Goal: Information Seeking & Learning: Learn about a topic

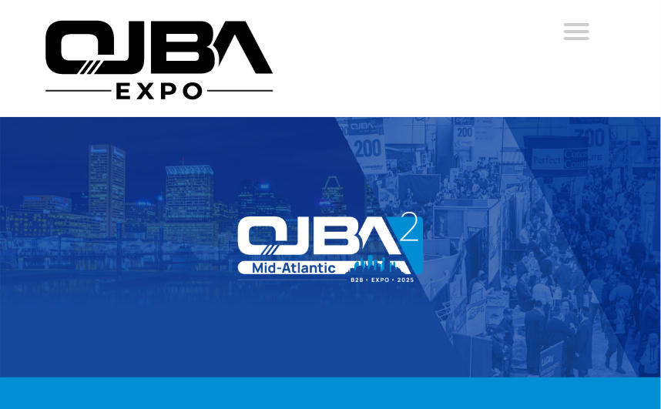
click at [523, 328] on img at bounding box center [330, 247] width 661 height 261
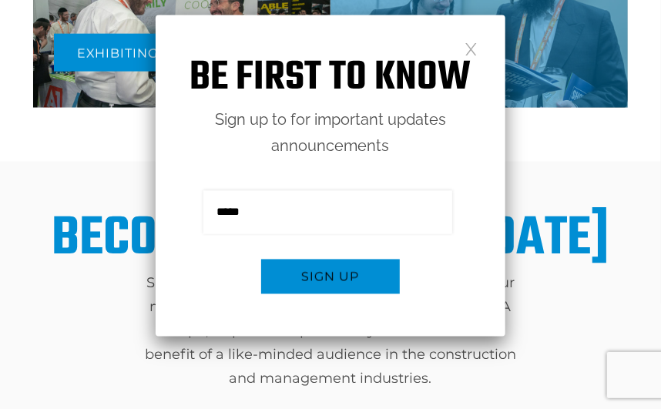
scroll to position [678, 0]
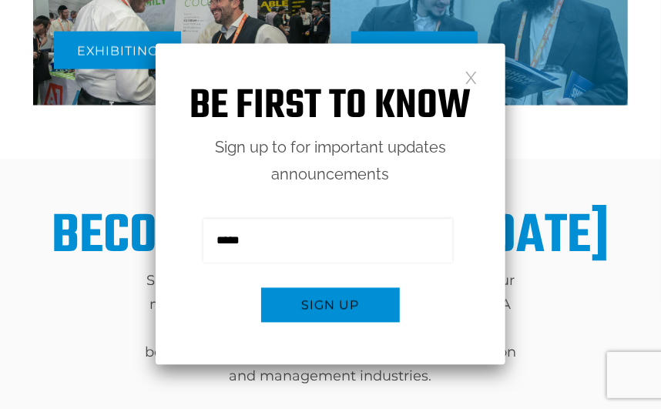
click at [466, 76] on link at bounding box center [471, 76] width 13 height 13
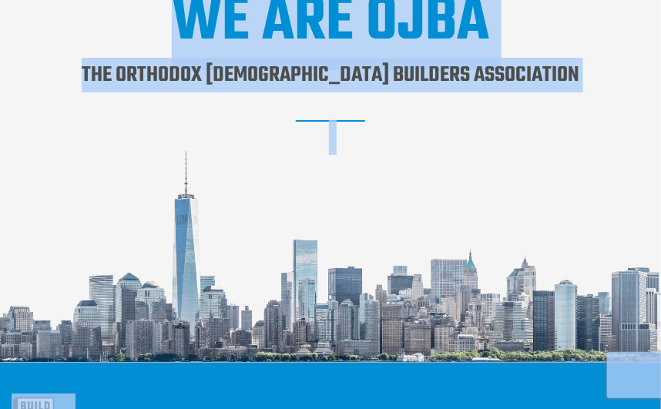
scroll to position [0, 0]
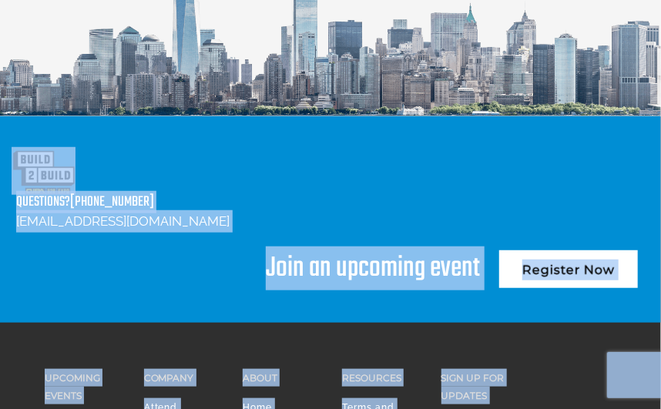
scroll to position [2057, 0]
